Goal: Transaction & Acquisition: Book appointment/travel/reservation

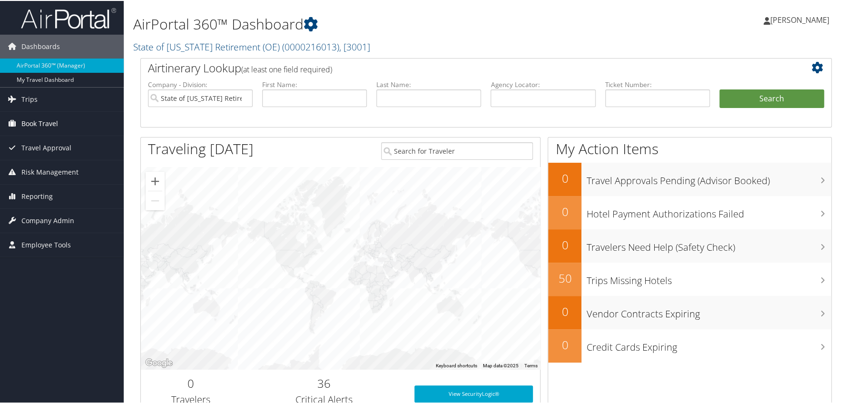
click at [37, 124] on span "Book Travel" at bounding box center [39, 123] width 37 height 24
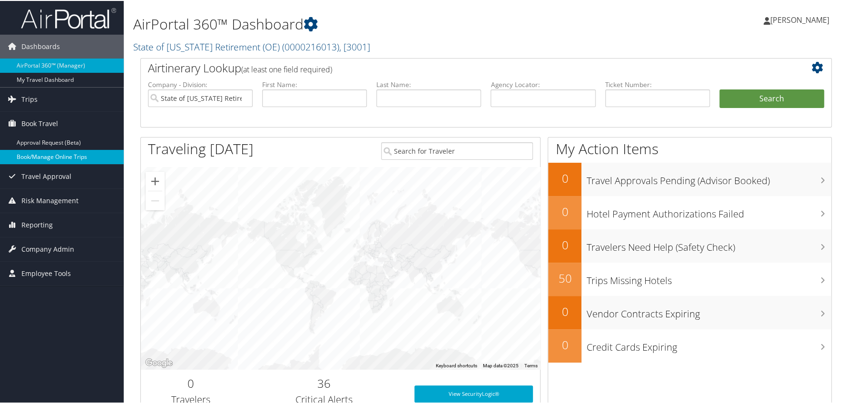
click at [45, 156] on link "Book/Manage Online Trips" at bounding box center [62, 156] width 124 height 14
